Goal: Task Accomplishment & Management: Complete application form

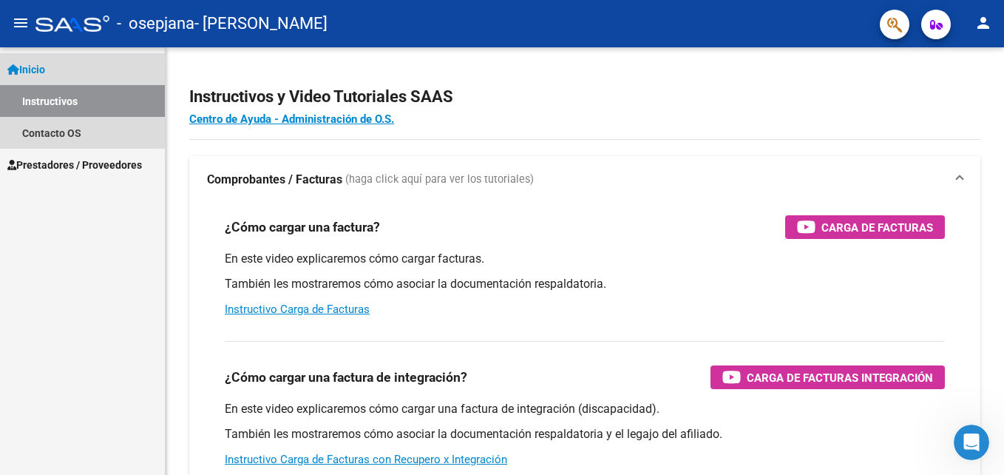
click at [40, 66] on span "Inicio" at bounding box center [26, 69] width 38 height 16
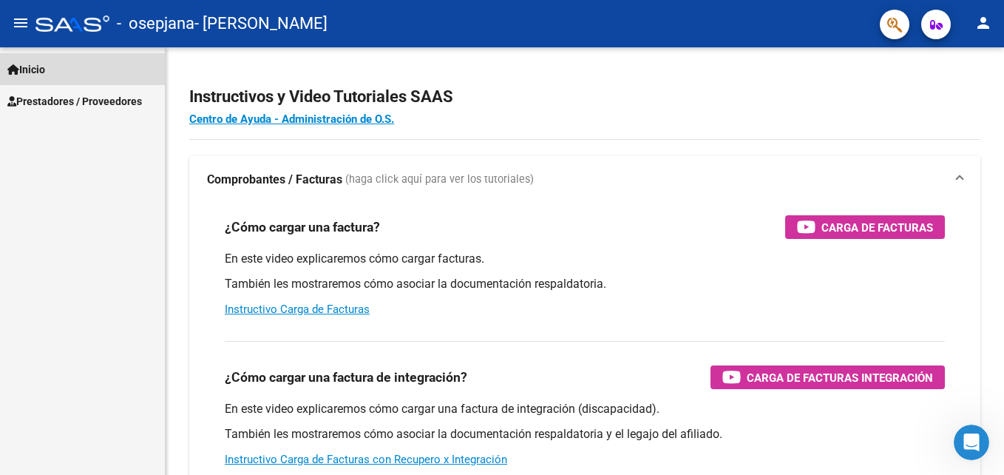
click at [33, 63] on span "Inicio" at bounding box center [26, 69] width 38 height 16
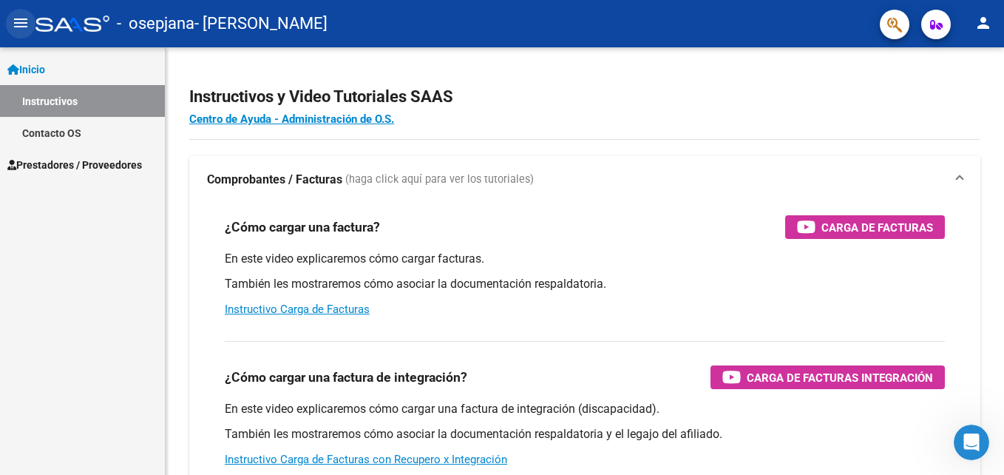
click at [17, 17] on mat-icon "menu" at bounding box center [21, 23] width 18 height 18
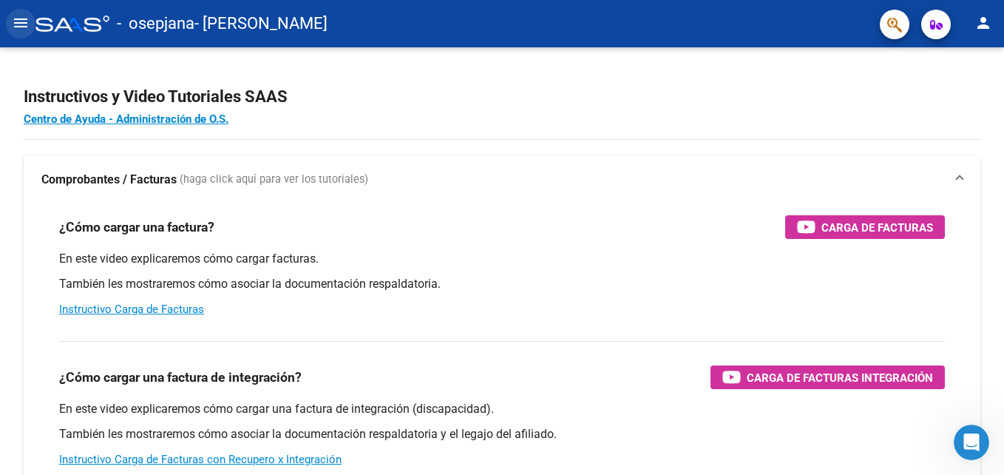
click at [17, 17] on mat-icon "menu" at bounding box center [21, 23] width 18 height 18
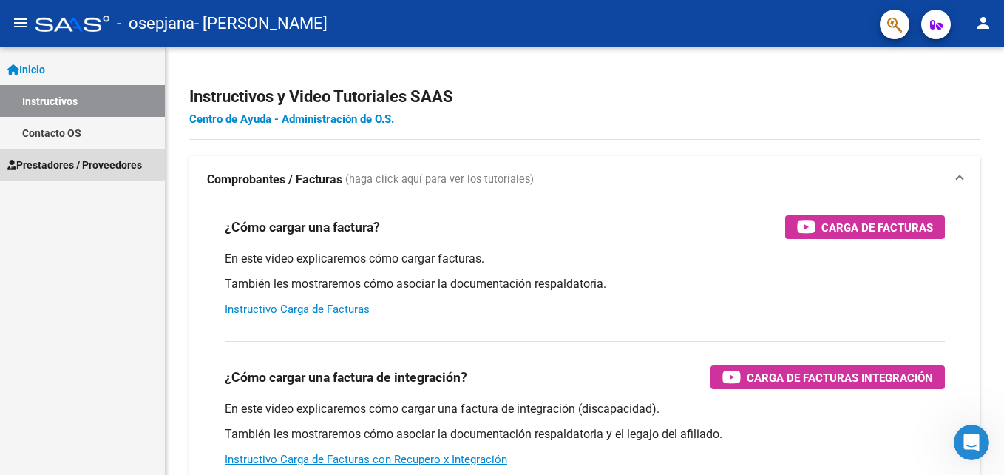
click at [59, 157] on span "Prestadores / Proveedores" at bounding box center [74, 165] width 135 height 16
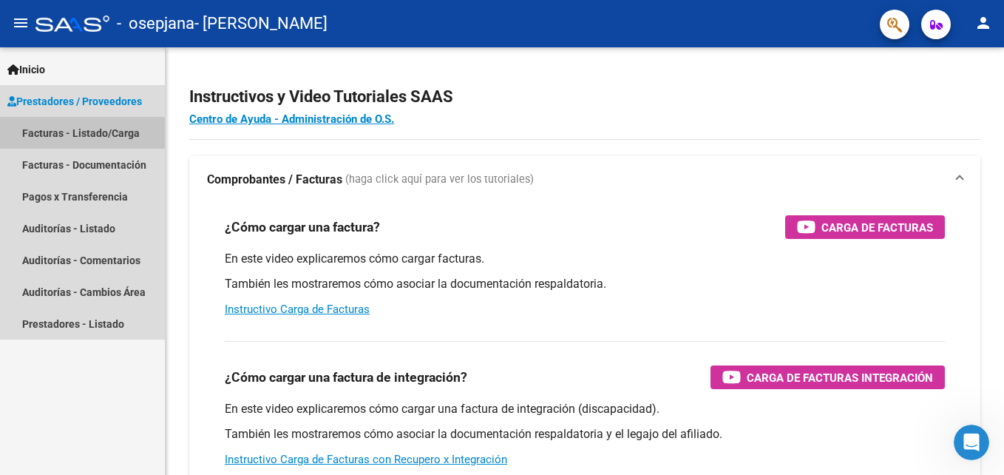
click at [103, 125] on link "Facturas - Listado/Carga" at bounding box center [82, 133] width 165 height 32
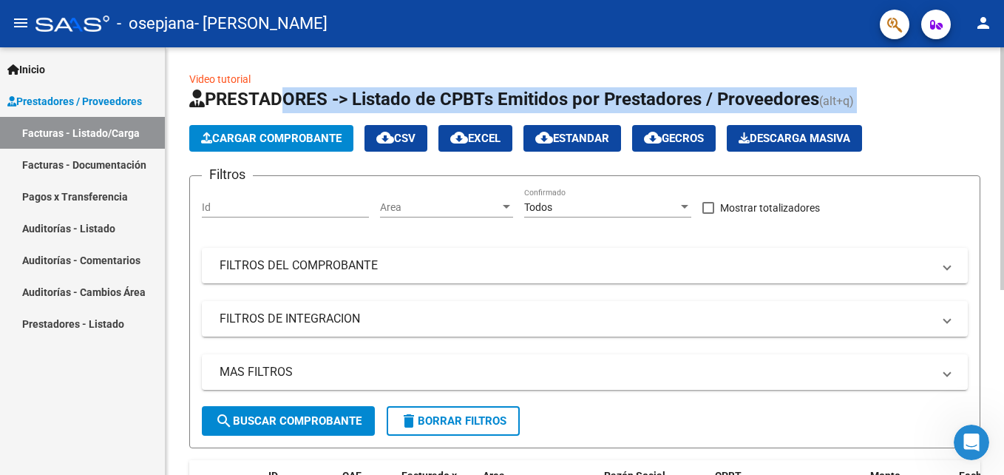
drag, startPoint x: 270, startPoint y: 124, endPoint x: 271, endPoint y: 132, distance: 7.5
click at [271, 132] on app-list-header "PRESTADORES -> Listado de CPBTs Emitidos por Prestadores / Proveedores (alt+q) …" at bounding box center [584, 267] width 791 height 361
click at [271, 132] on span "Cargar Comprobante" at bounding box center [271, 138] width 140 height 13
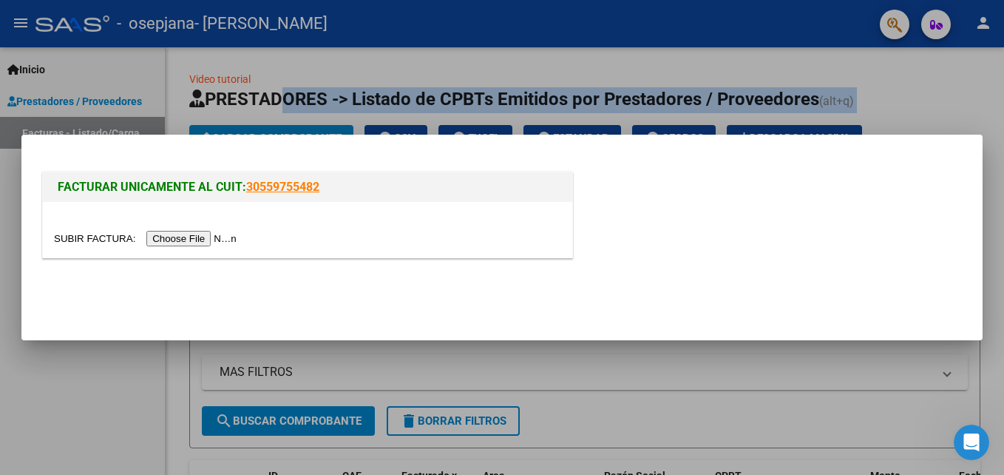
click at [177, 237] on input "file" at bounding box center [147, 239] width 187 height 16
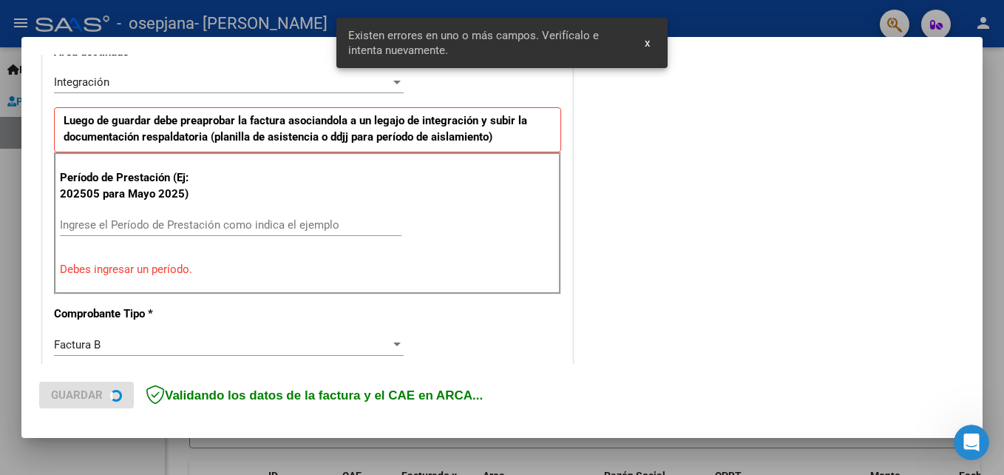
scroll to position [361, 0]
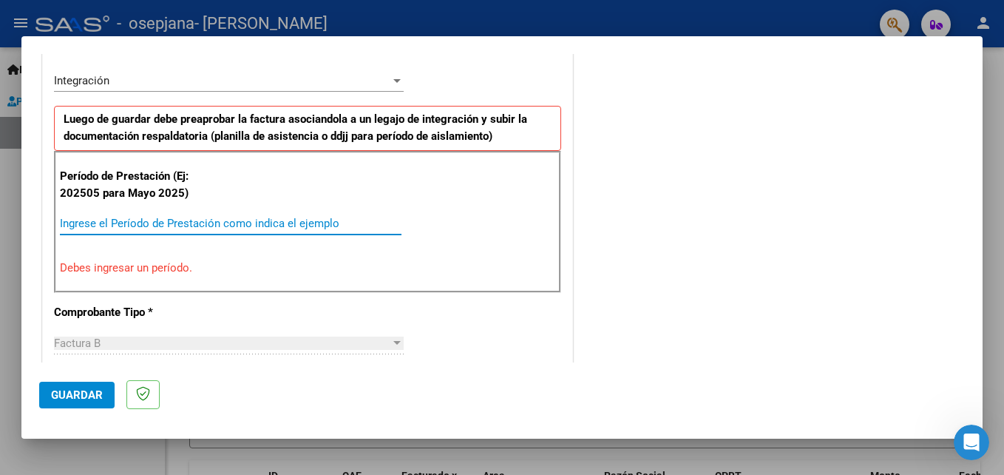
click at [90, 225] on input "Ingrese el Período de Prestación como indica el ejemplo" at bounding box center [230, 223] width 341 height 13
type input "3"
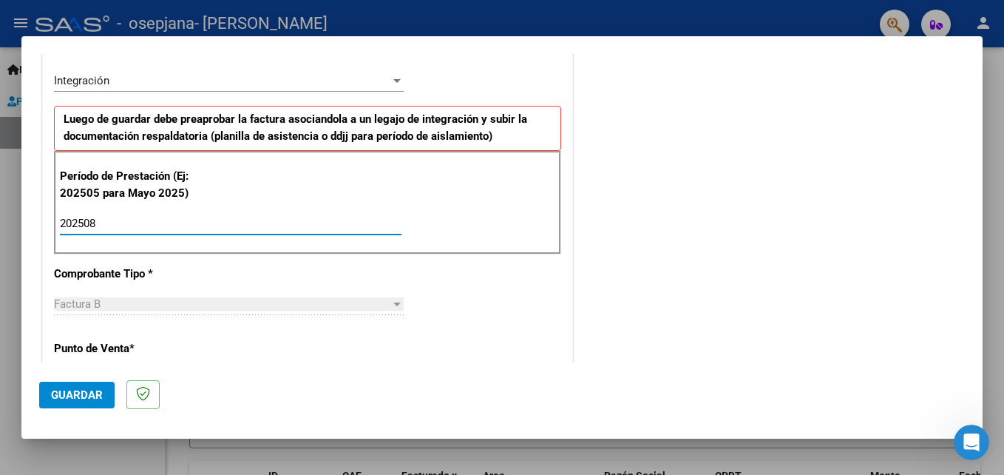
type input "202508"
click at [321, 302] on div "Factura B" at bounding box center [222, 303] width 336 height 13
click at [121, 363] on mat-dialog-actions "Guardar" at bounding box center [501, 391] width 925 height 58
click at [152, 347] on p "Punto de Venta *" at bounding box center [130, 348] width 152 height 17
click at [98, 351] on p "Punto de Venta *" at bounding box center [130, 348] width 152 height 17
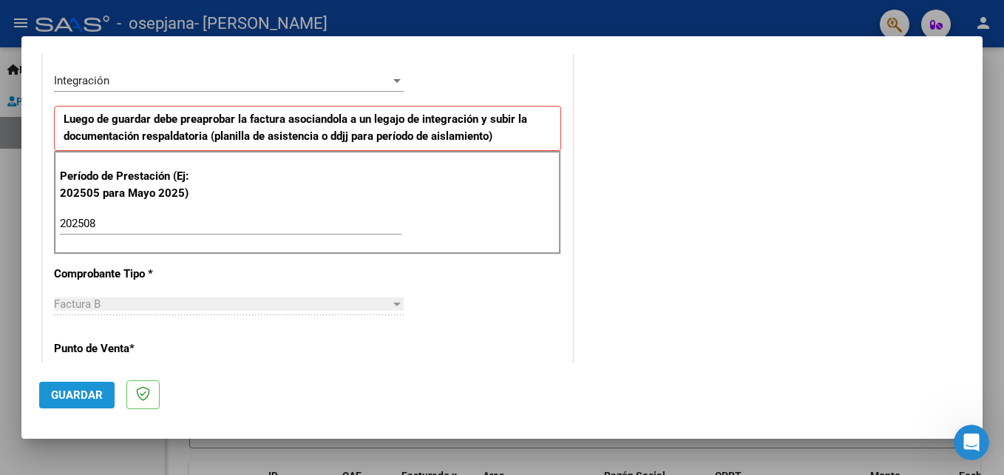
click at [72, 395] on span "Guardar" at bounding box center [77, 394] width 52 height 13
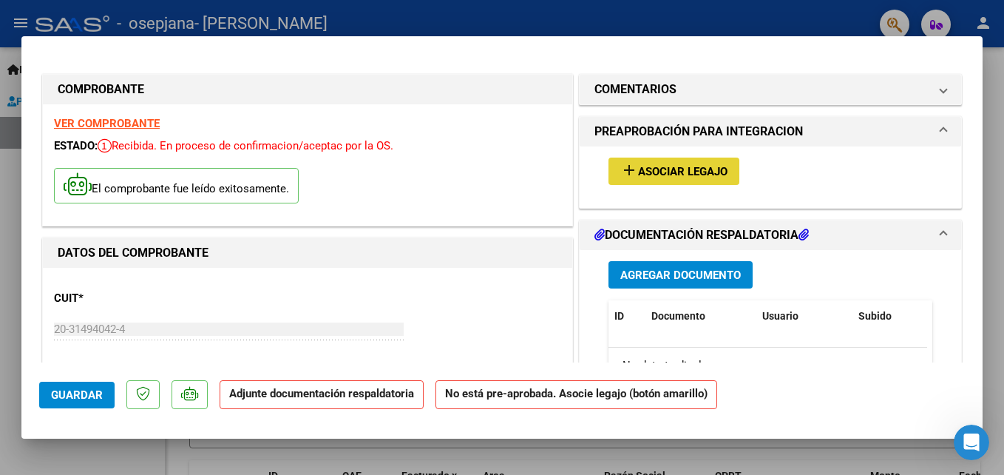
click at [680, 170] on span "Asociar Legajo" at bounding box center [682, 171] width 89 height 13
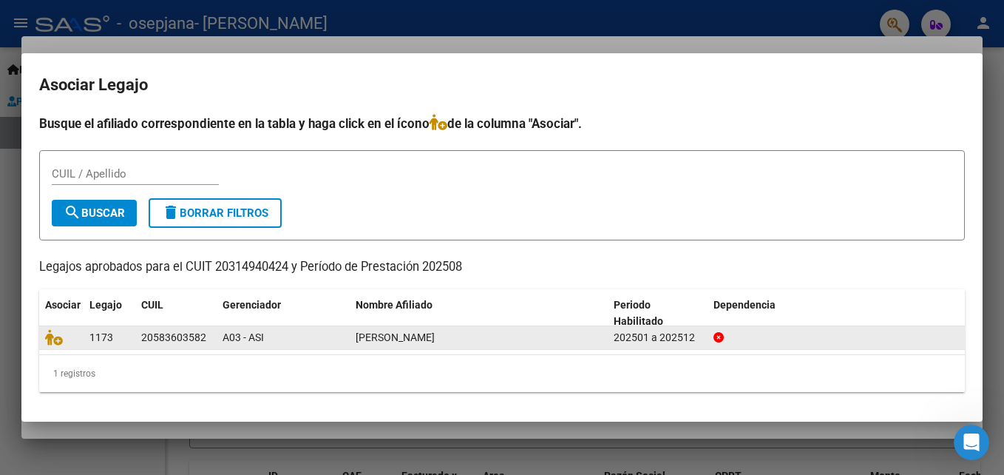
click at [375, 339] on span "[PERSON_NAME]" at bounding box center [395, 337] width 79 height 12
click at [182, 330] on div "20583603582" at bounding box center [173, 337] width 65 height 17
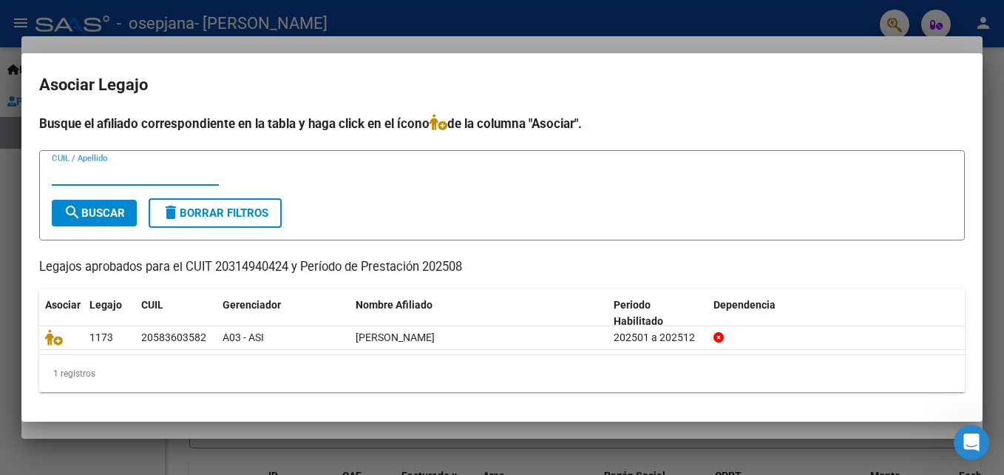
click at [105, 171] on input "CUIL / Apellido" at bounding box center [135, 173] width 167 height 13
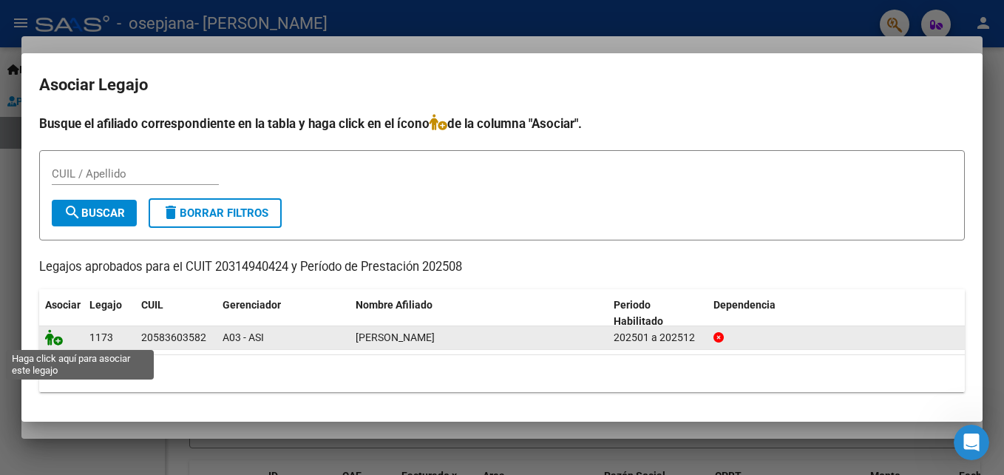
click at [55, 339] on icon at bounding box center [54, 337] width 18 height 16
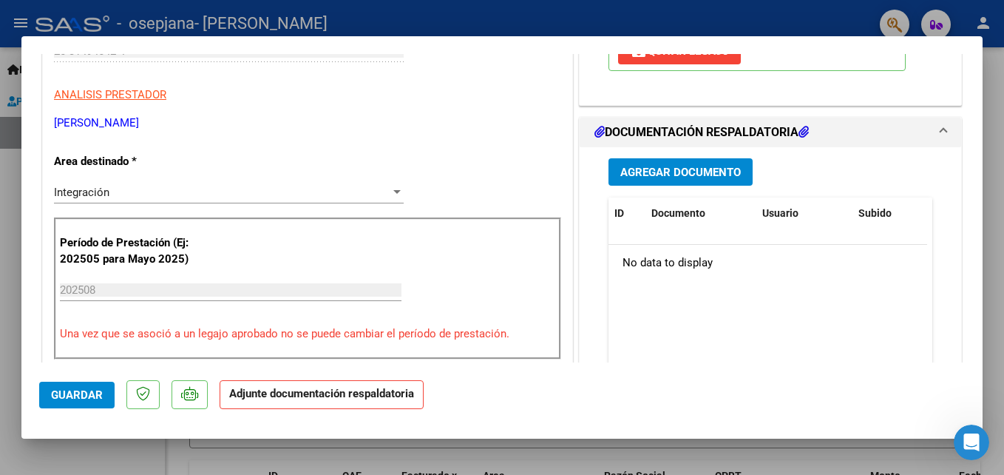
scroll to position [239, 0]
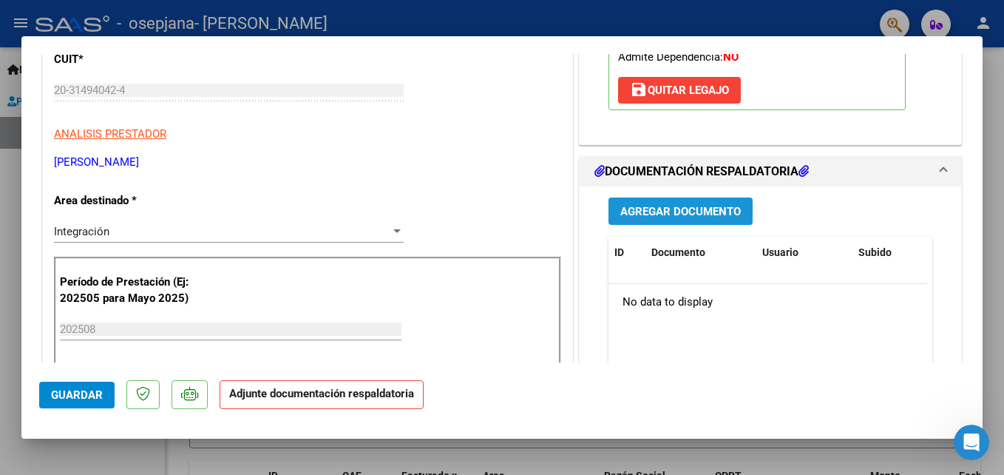
click at [716, 210] on span "Agregar Documento" at bounding box center [680, 211] width 120 height 13
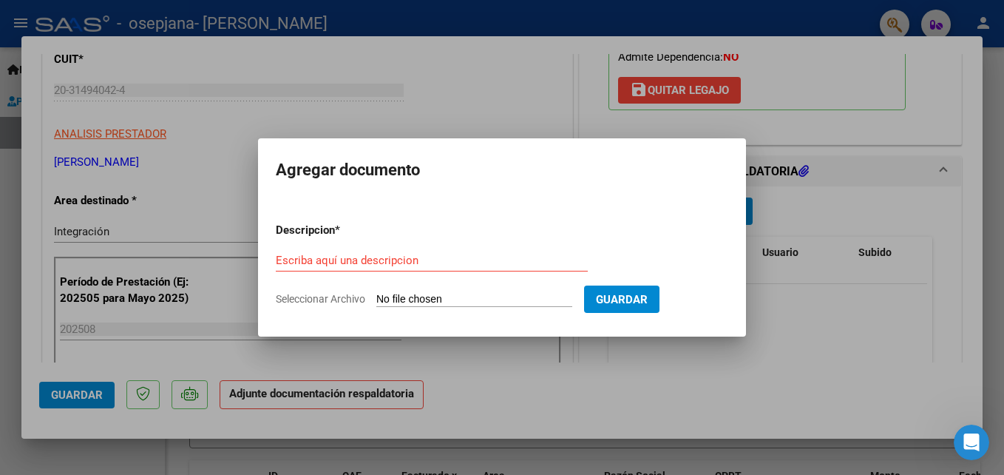
click at [501, 299] on input "Seleccionar Archivo" at bounding box center [474, 300] width 196 height 14
type input "C:\fakepath\PLANILLA DE ASISTENCIA [PERSON_NAME].pdf"
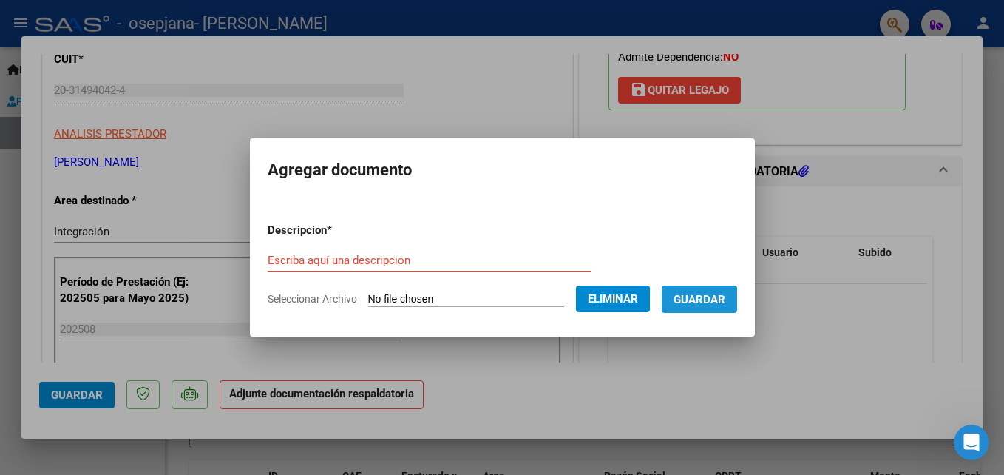
click at [685, 303] on span "Guardar" at bounding box center [699, 299] width 52 height 13
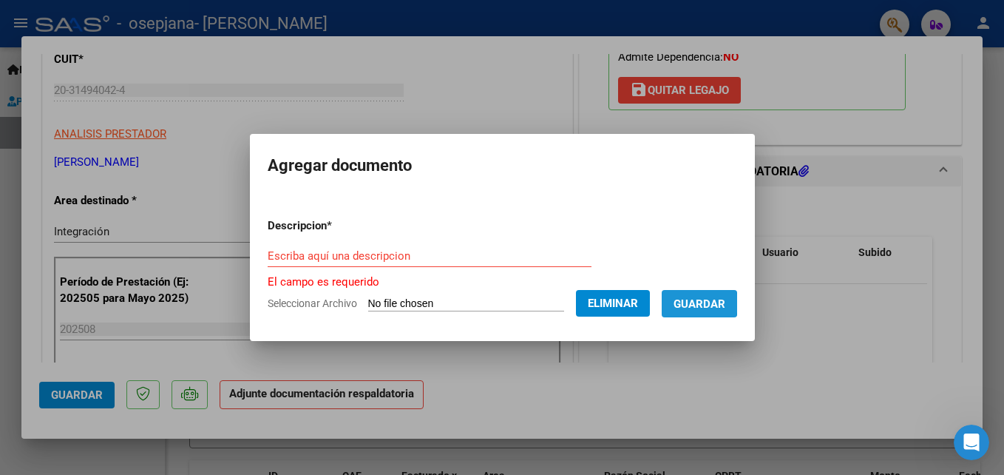
click at [686, 303] on span "Guardar" at bounding box center [699, 303] width 52 height 13
click at [426, 250] on input "Escriba aquí una descripcion" at bounding box center [430, 255] width 324 height 13
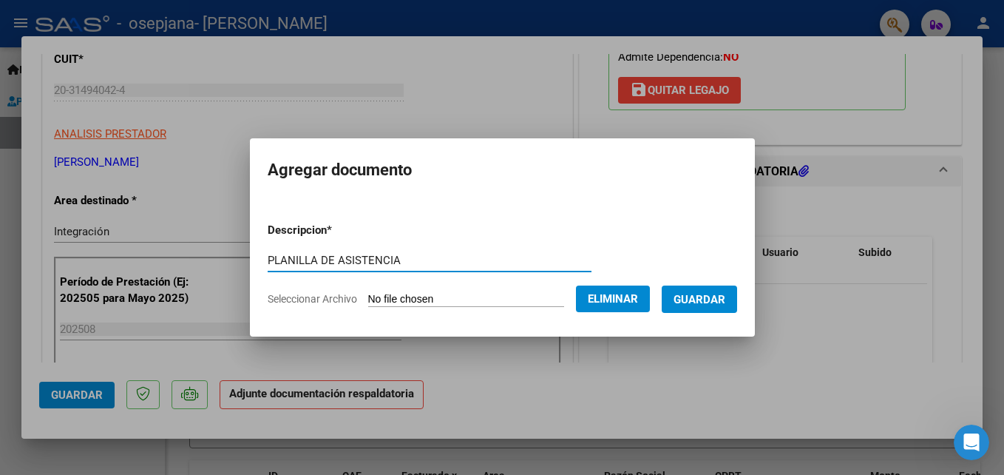
type input "PLANILLA DE ASISTENCIA"
click at [693, 296] on span "Guardar" at bounding box center [699, 299] width 52 height 13
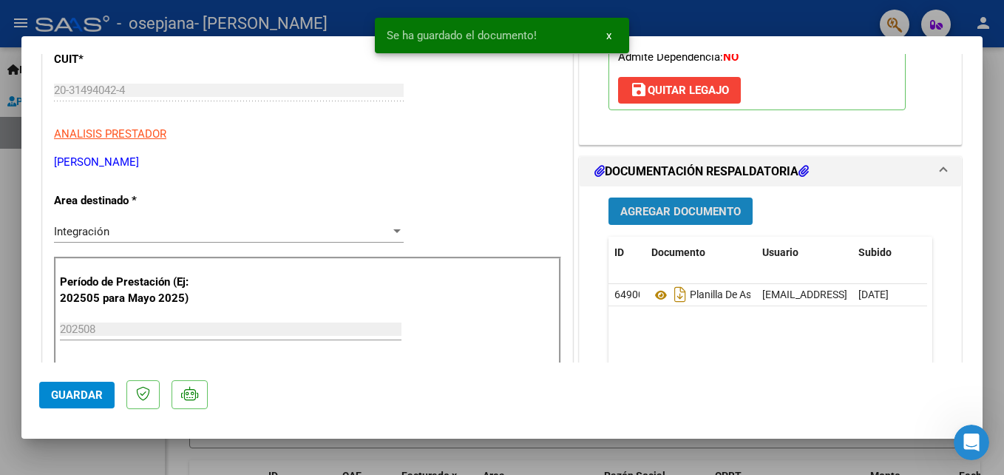
click at [675, 211] on span "Agregar Documento" at bounding box center [680, 211] width 120 height 13
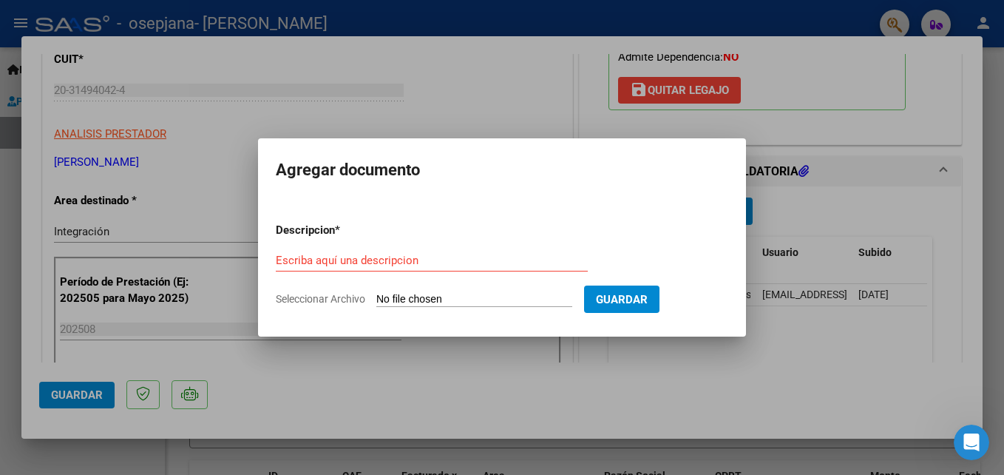
click at [503, 297] on input "Seleccionar Archivo" at bounding box center [474, 300] width 196 height 14
type input "C:\fakepath\FAC-2411 [PERSON_NAME][DATE].pdf"
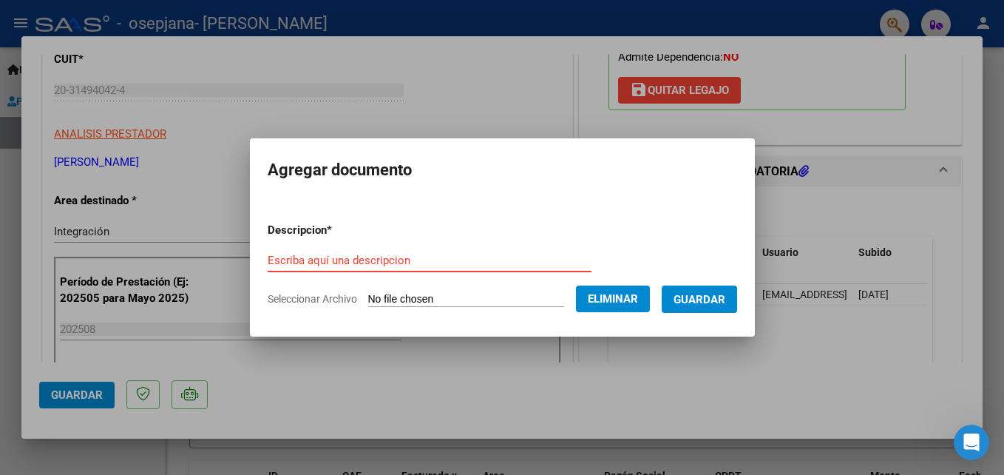
click at [446, 256] on input "Escriba aquí una descripcion" at bounding box center [430, 260] width 324 height 13
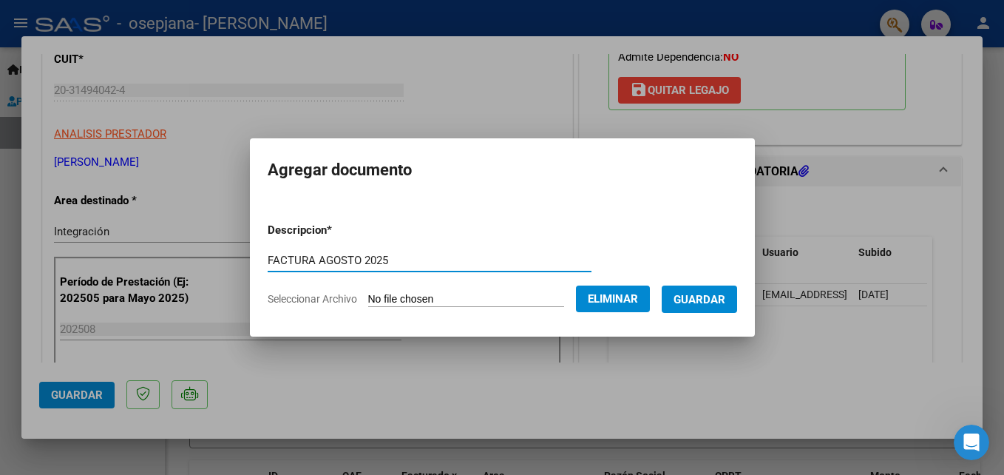
type input "FACTURA AGOSTO 2025"
click at [687, 296] on span "Guardar" at bounding box center [699, 299] width 52 height 13
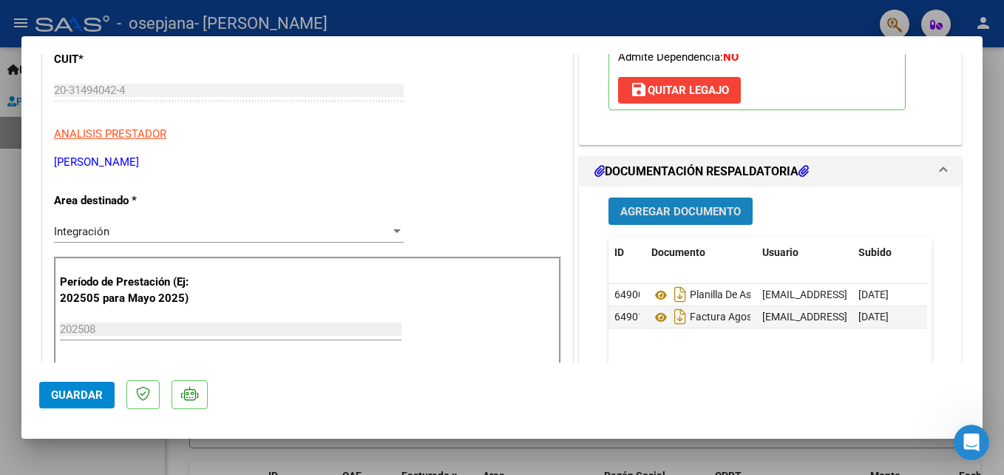
click at [644, 215] on span "Agregar Documento" at bounding box center [680, 211] width 120 height 13
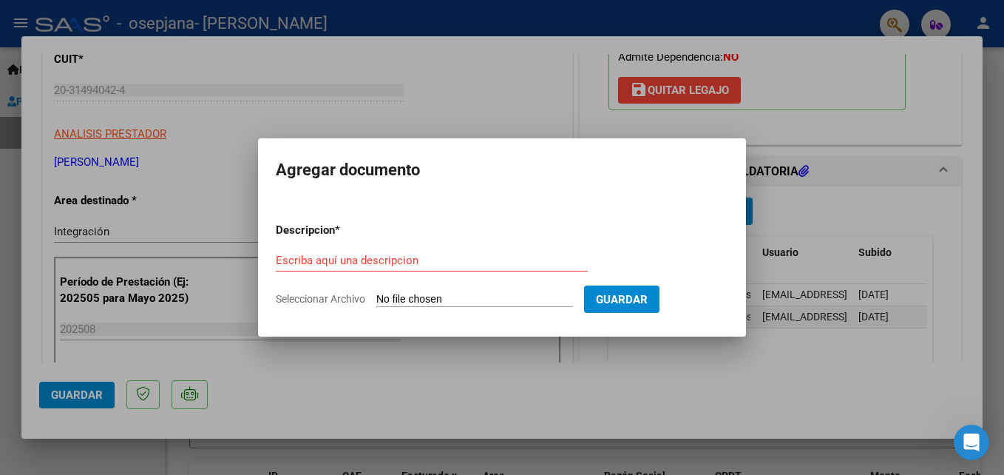
click at [436, 302] on input "Seleccionar Archivo" at bounding box center [474, 300] width 196 height 14
type input "C:\fakepath\AUT [PERSON_NAME].jpg"
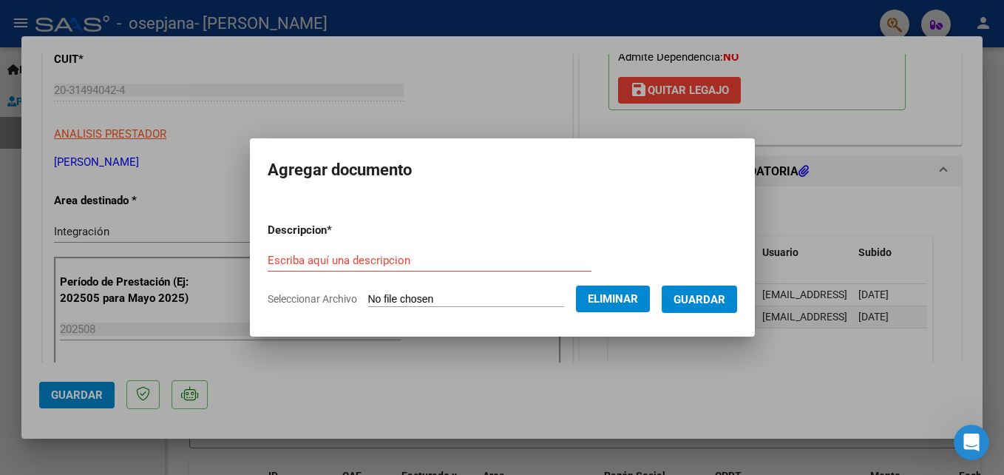
click at [356, 251] on div "Escriba aquí una descripcion" at bounding box center [430, 260] width 324 height 22
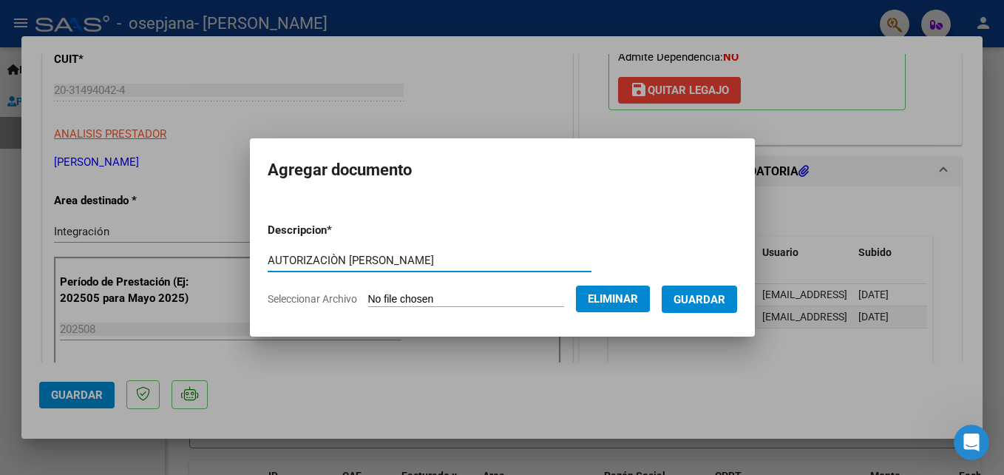
type input "AUTORIZACIÒN [PERSON_NAME]"
click at [668, 305] on button "Guardar" at bounding box center [698, 298] width 75 height 27
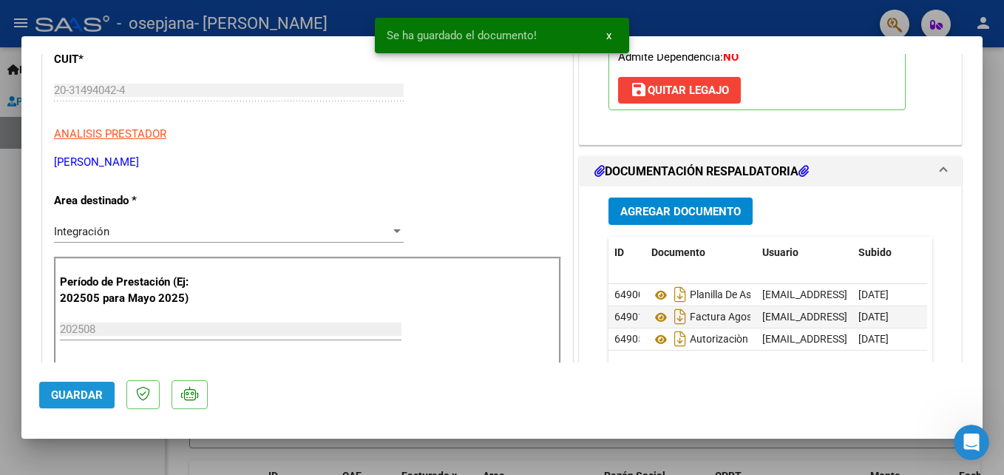
click at [51, 395] on span "Guardar" at bounding box center [77, 394] width 52 height 13
click at [61, 384] on button "Guardar" at bounding box center [76, 394] width 75 height 27
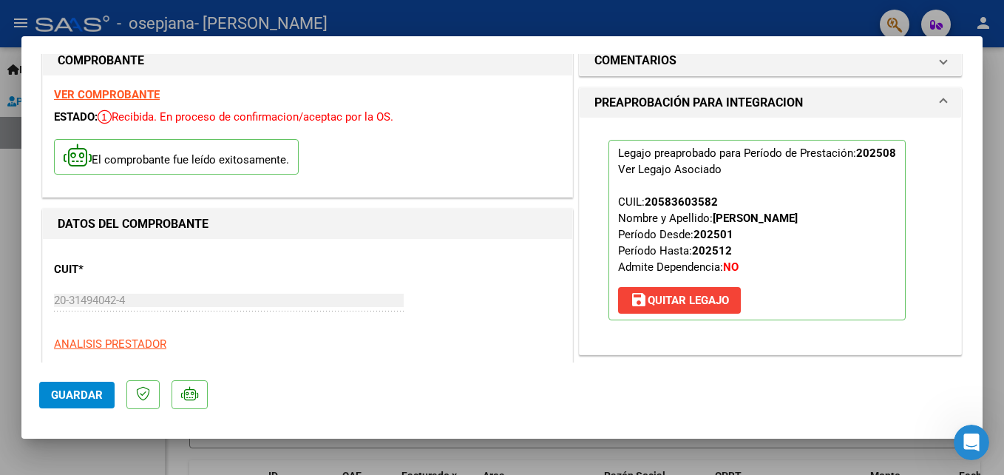
scroll to position [0, 0]
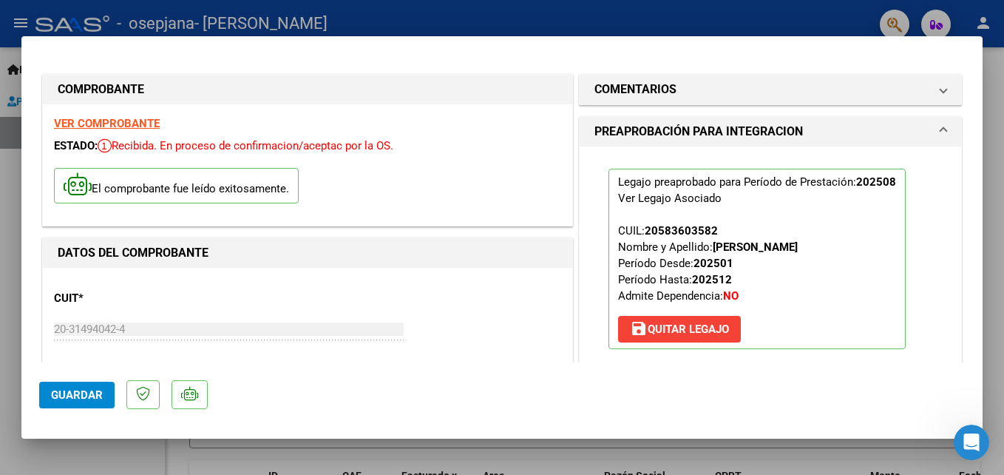
click at [339, 13] on div at bounding box center [502, 237] width 1004 height 475
type input "$ 0,00"
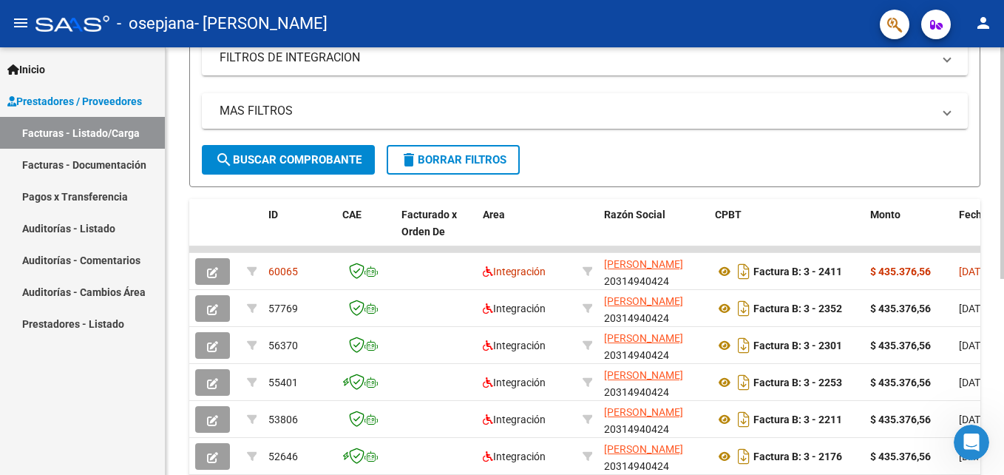
scroll to position [262, 0]
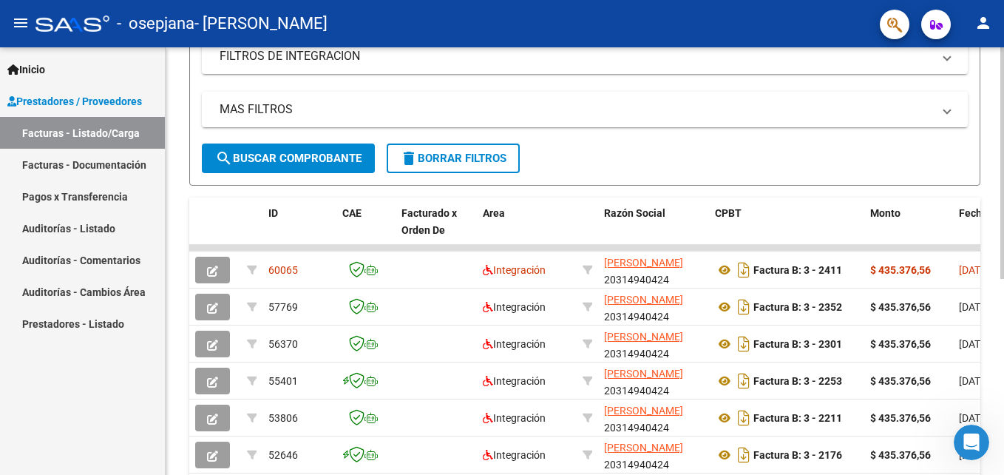
click at [1003, 402] on html "menu - osepjana - [PERSON_NAME] person Inicio Instructivos Contacto OS Prestado…" at bounding box center [502, 237] width 1004 height 475
